Goal: Obtain resource: Acquire a specific non-purchased item like information or template

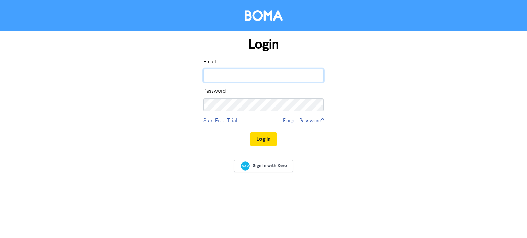
type input "[EMAIL_ADDRESS][DOMAIN_NAME]"
click at [259, 147] on div "Log In" at bounding box center [263, 139] width 120 height 28
click at [259, 143] on button "Log In" at bounding box center [263, 139] width 26 height 14
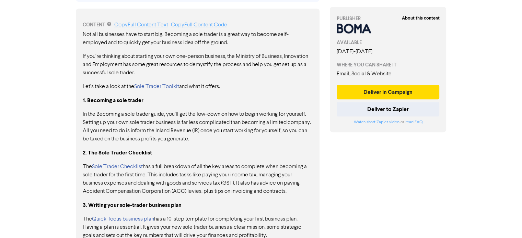
scroll to position [377, 0]
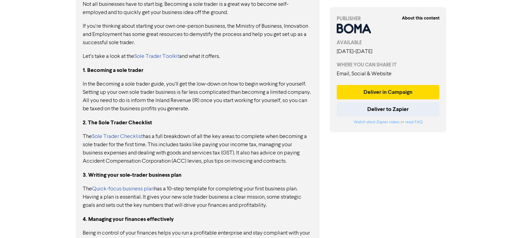
click at [112, 134] on link "Sole Trader Checklist" at bounding box center [117, 136] width 51 height 5
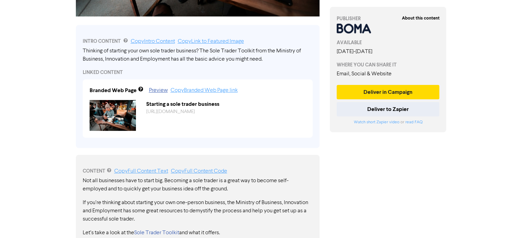
scroll to position [189, 0]
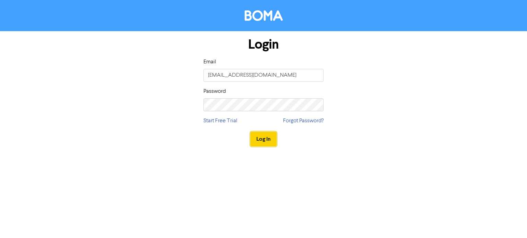
click at [252, 138] on button "Log In" at bounding box center [263, 139] width 26 height 14
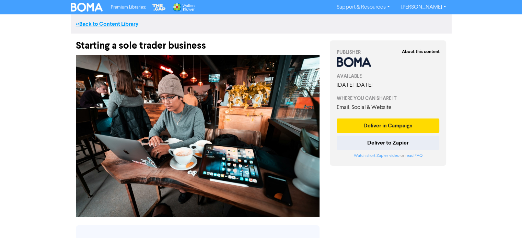
click at [102, 22] on link "<< Back to Content Library" at bounding box center [107, 24] width 62 height 7
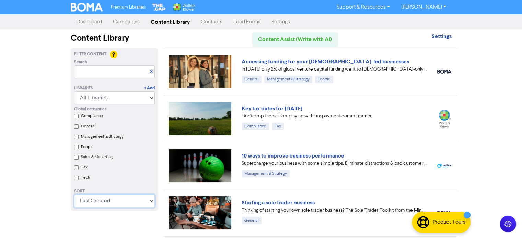
click at [115, 200] on select "Last Created First Created Title Ascending Title Descending Library Ascending L…" at bounding box center [114, 201] width 81 height 13
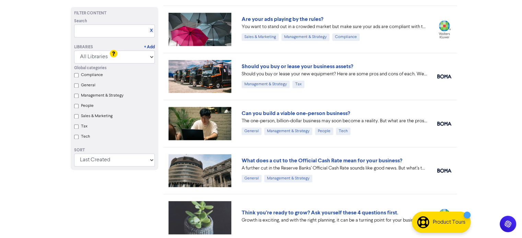
scroll to position [1025, 0]
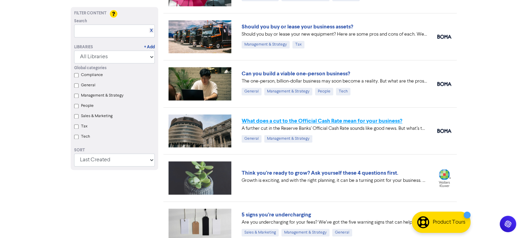
click at [258, 118] on link "What does a cut to the Official Cash Rate mean for your business?" at bounding box center [321, 121] width 161 height 7
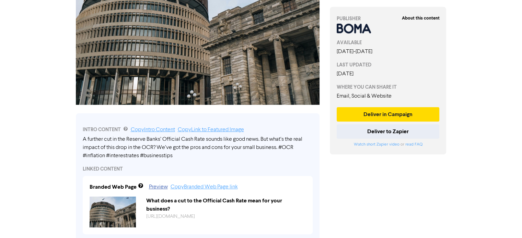
scroll to position [69, 0]
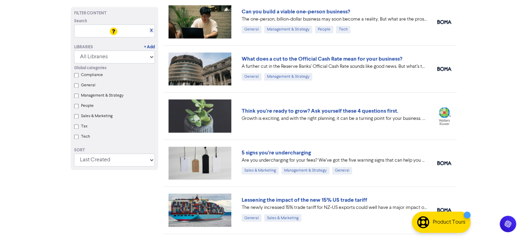
scroll to position [1128, 0]
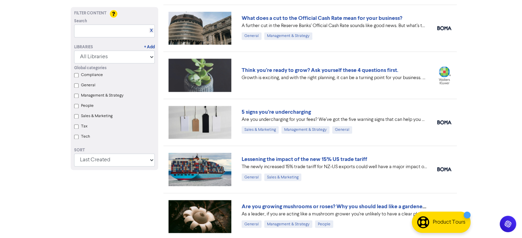
click at [264, 117] on div "Are you undercharging for your fees? We’ve got the five warning signs that can …" at bounding box center [333, 119] width 185 height 7
click at [266, 113] on link "5 signs you’re undercharging" at bounding box center [275, 112] width 69 height 7
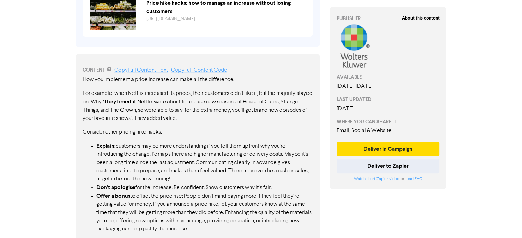
scroll to position [342, 0]
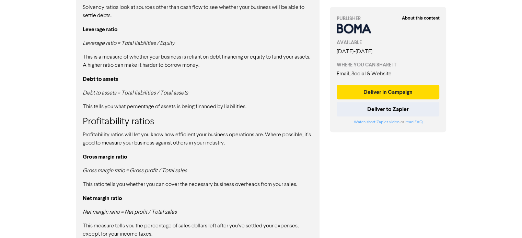
scroll to position [674, 0]
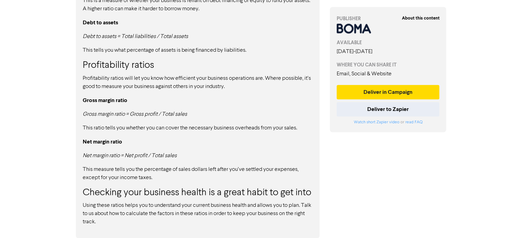
drag, startPoint x: 114, startPoint y: 226, endPoint x: 115, endPoint y: 143, distance: 82.7
drag, startPoint x: 114, startPoint y: 223, endPoint x: 82, endPoint y: 139, distance: 90.2
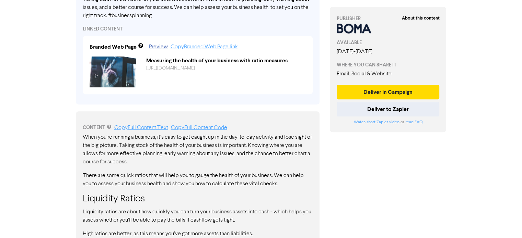
scroll to position [228, 0]
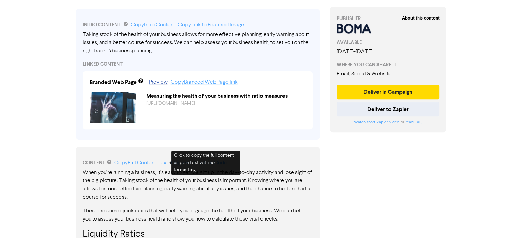
click at [143, 162] on link "Copy Full Content Text" at bounding box center [141, 163] width 54 height 5
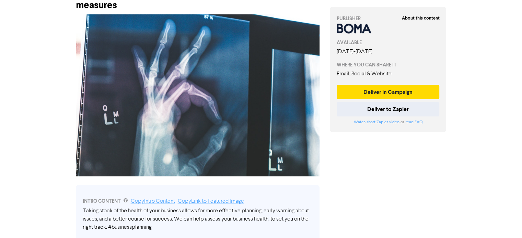
scroll to position [0, 0]
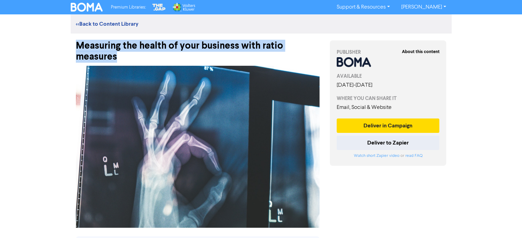
drag, startPoint x: 125, startPoint y: 56, endPoint x: 64, endPoint y: 51, distance: 61.6
click at [64, 51] on div "Premium Libraries: Support & Resources Video Tutorials FAQ & Guides Marketing E…" at bounding box center [261, 119] width 522 height 238
copy div "Measuring the health of your business with ratio measures"
